Goal: Task Accomplishment & Management: Use online tool/utility

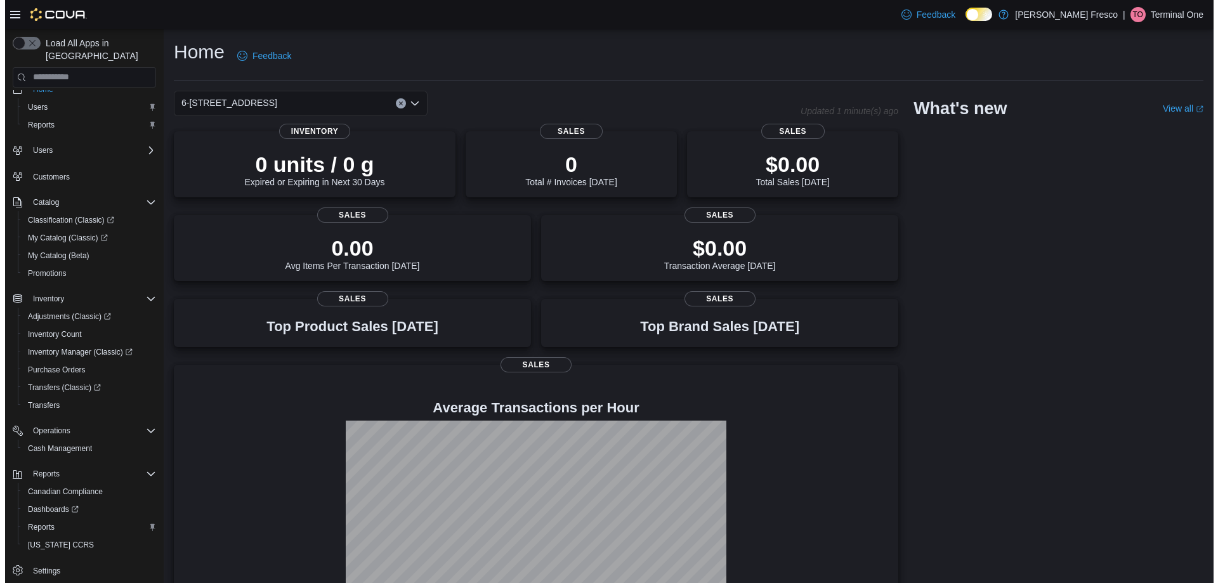
scroll to position [19, 0]
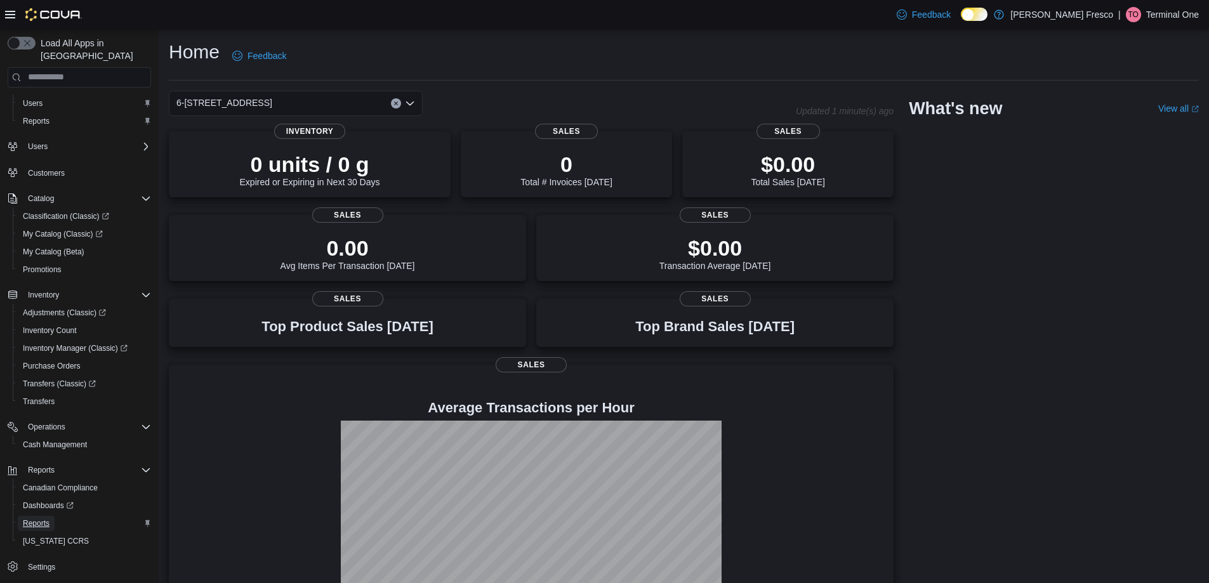
click at [37, 518] on span "Reports" at bounding box center [36, 523] width 27 height 10
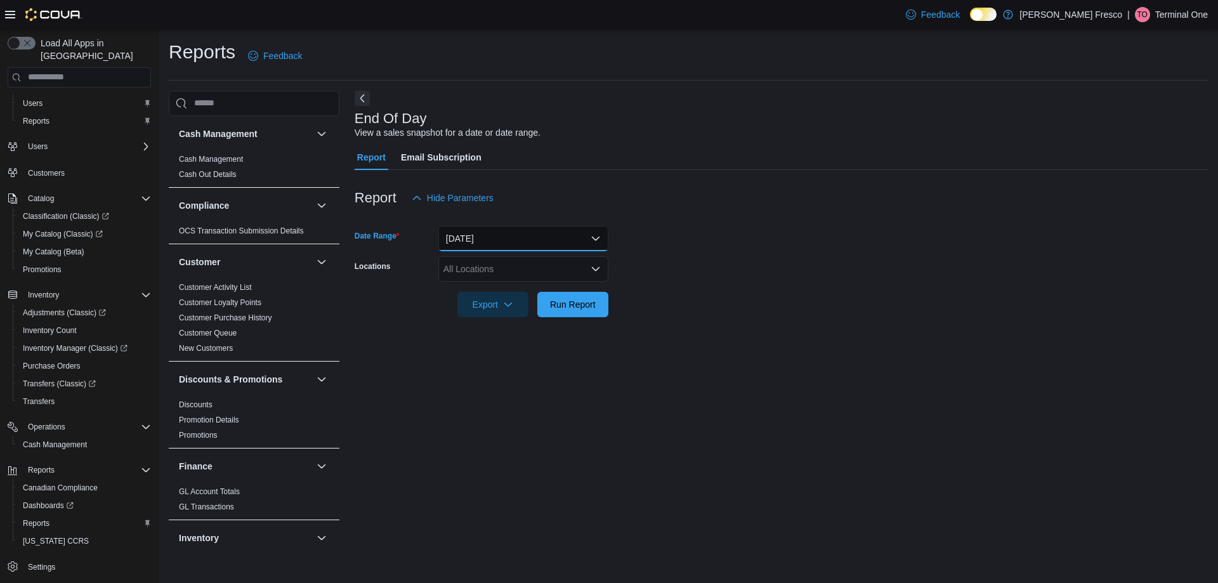
click at [539, 243] on button "Today" at bounding box center [523, 238] width 170 height 25
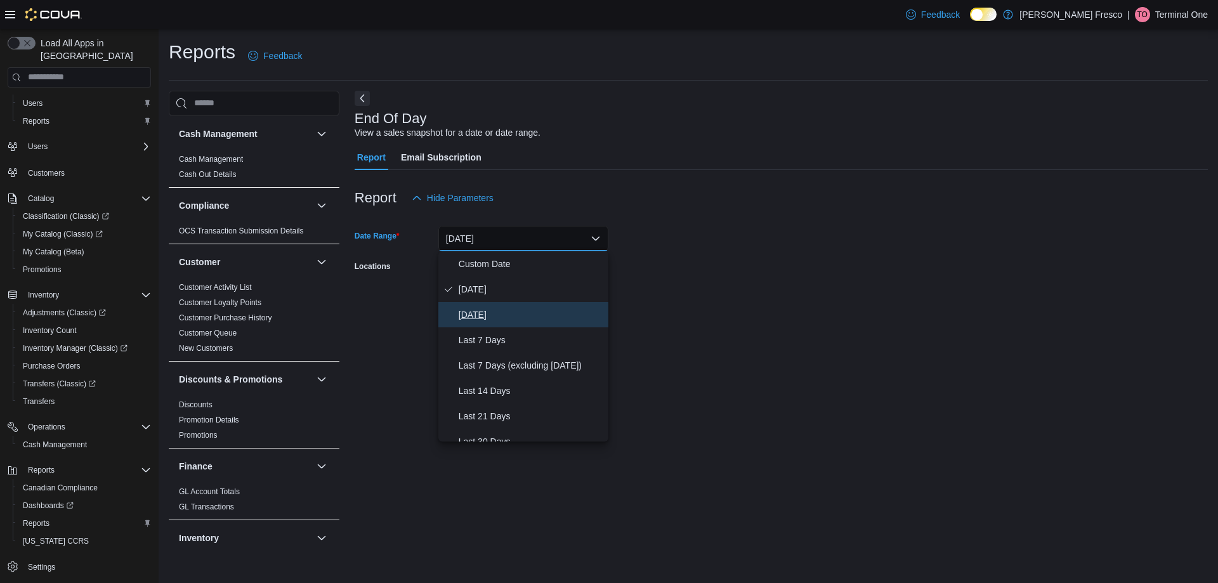
click at [468, 313] on span "Yesterday" at bounding box center [531, 314] width 145 height 15
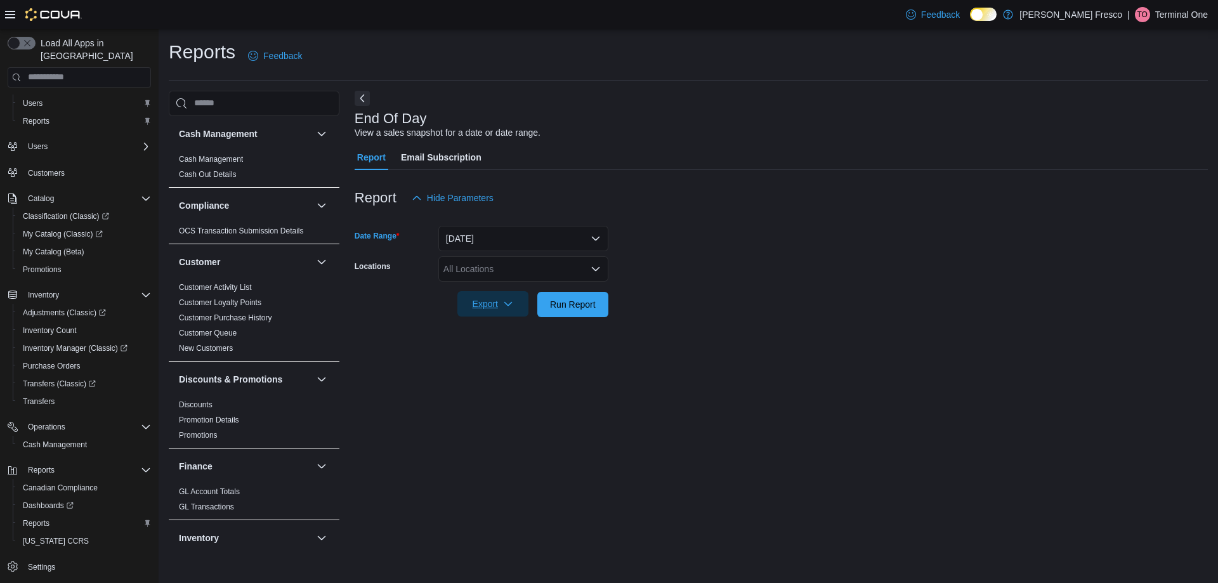
click at [487, 312] on span "Export" at bounding box center [493, 303] width 56 height 25
click at [505, 360] on span "Export to Pdf" at bounding box center [494, 355] width 57 height 10
